Goal: Check status: Check status

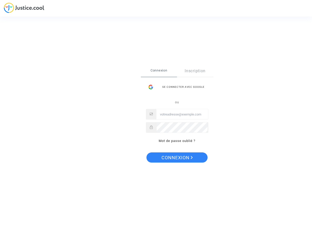
type input "financiere.desglenan@wanadoo.fr"
click at [177, 158] on span "Connexion" at bounding box center [177, 158] width 31 height 11
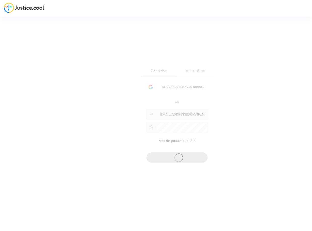
click at [80, 60] on div "Se connecter Connexion Inscription Se connecter avec Google ou financiere.desgl…" at bounding box center [156, 115] width 312 height 231
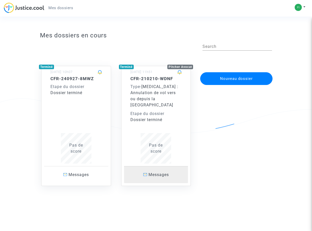
click at [158, 173] on span "Messages" at bounding box center [159, 175] width 20 height 5
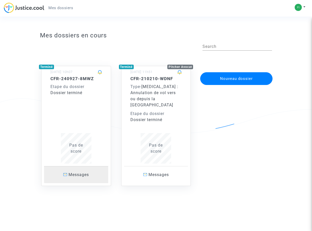
click at [71, 173] on span "Messages" at bounding box center [79, 175] width 20 height 5
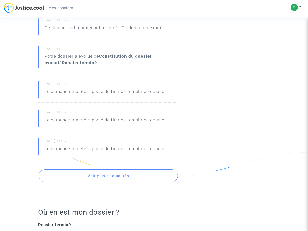
scroll to position [201, 0]
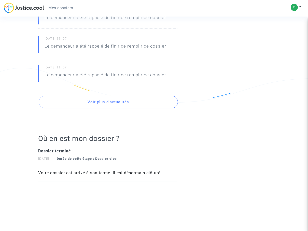
click at [110, 101] on button "Voir plus d'actualités" at bounding box center [108, 102] width 139 height 13
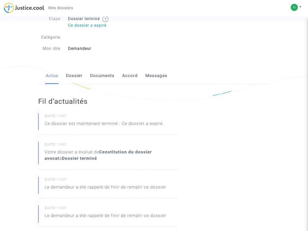
scroll to position [0, 0]
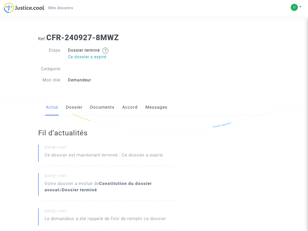
click at [73, 108] on link "Dossier" at bounding box center [74, 107] width 17 height 17
click at [70, 107] on link "Dossier" at bounding box center [74, 107] width 17 height 17
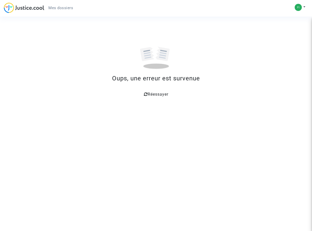
click at [153, 93] on span "Réessayer" at bounding box center [158, 94] width 21 height 5
